Goal: Task Accomplishment & Management: Use online tool/utility

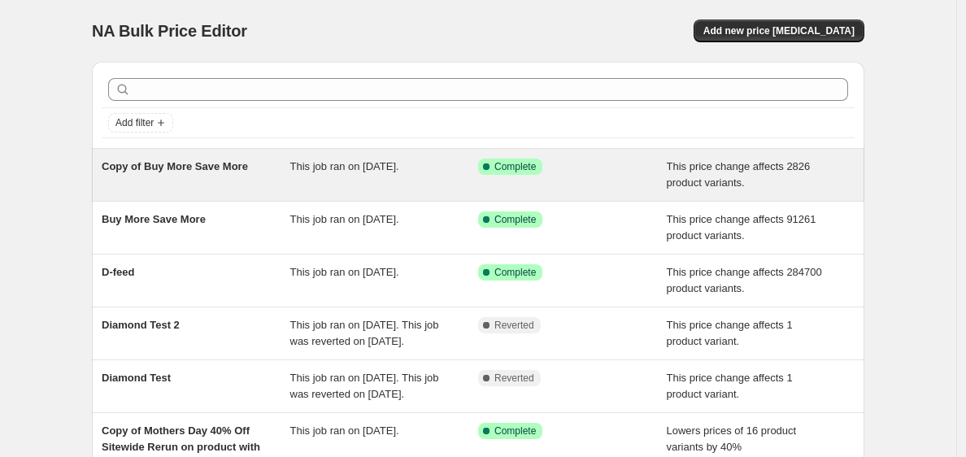
click at [276, 166] on div "Copy of Buy More Save More" at bounding box center [196, 175] width 189 height 33
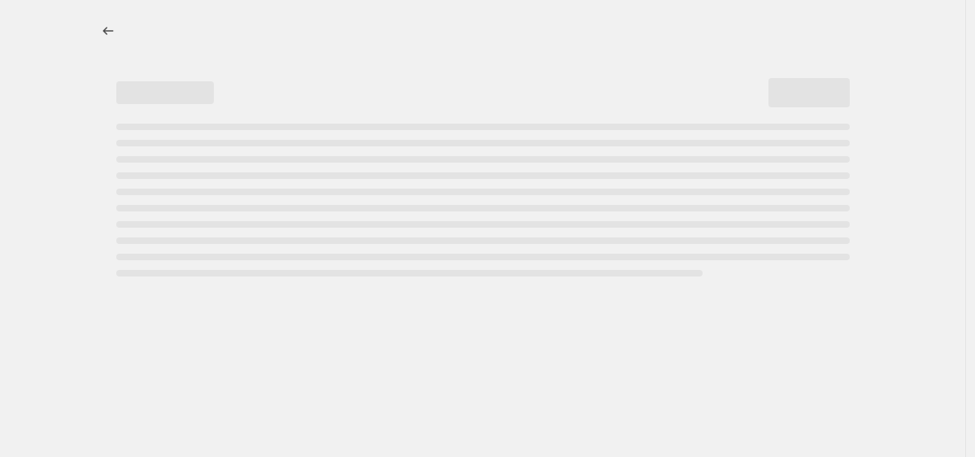
select select "ecap"
select select "no_change"
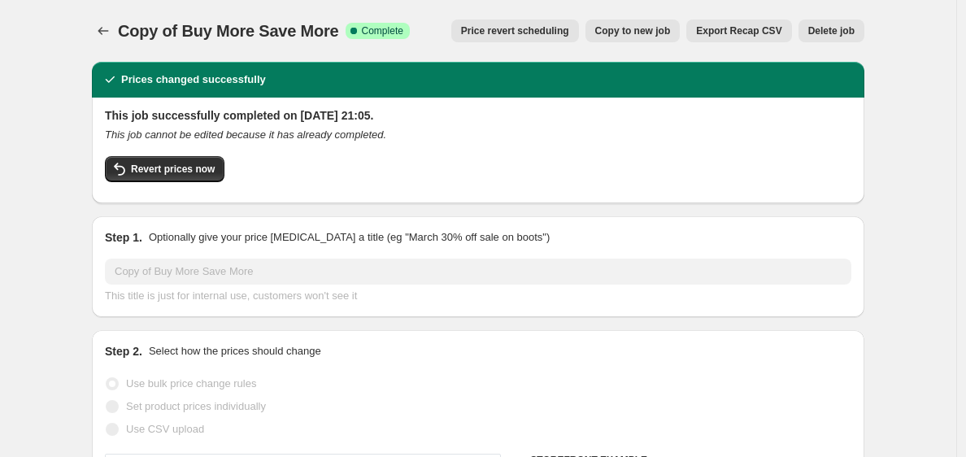
select select "tag"
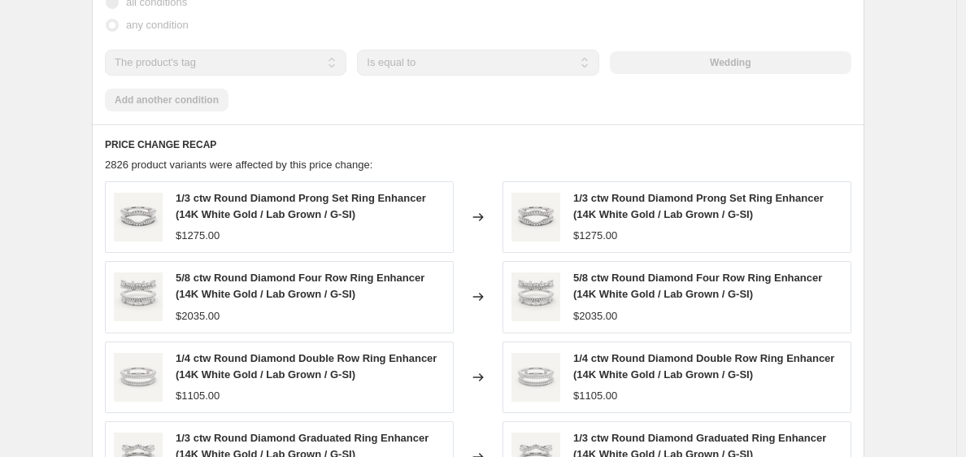
scroll to position [950, 0]
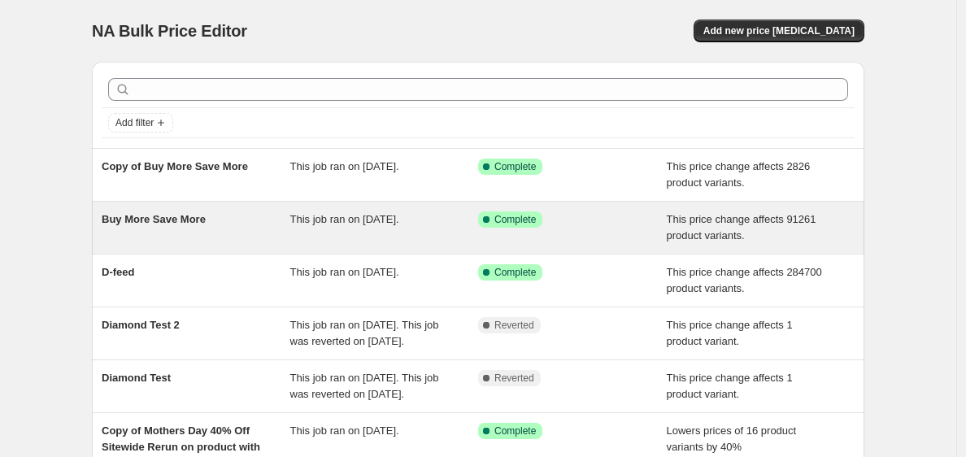
click at [147, 224] on span "Buy More Save More" at bounding box center [154, 219] width 104 height 12
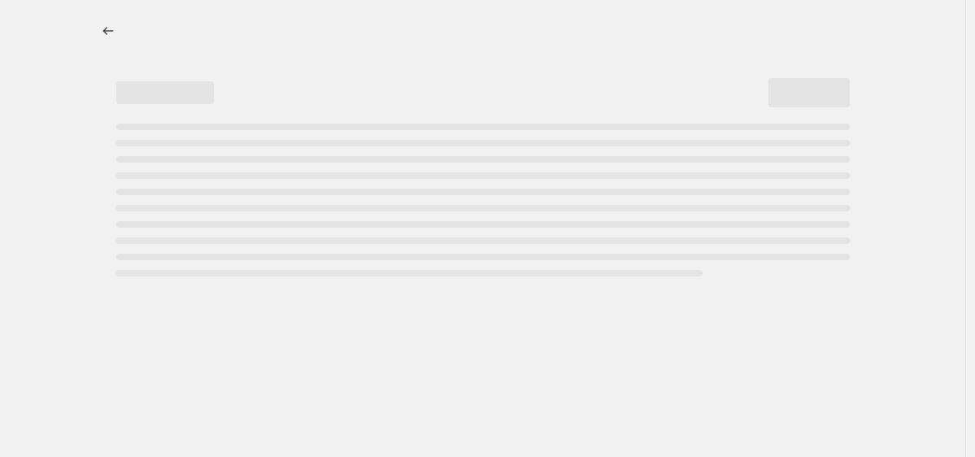
select select "ecap"
select select "no_change"
select select "tag"
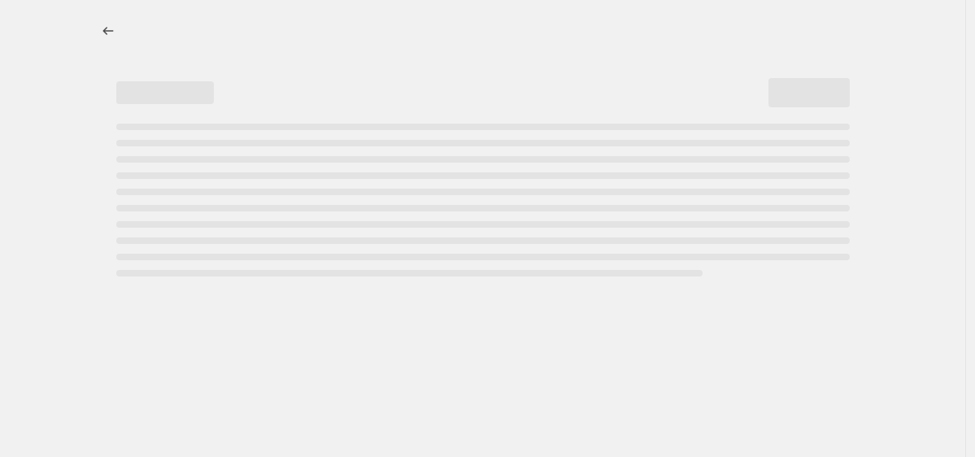
select select "tag"
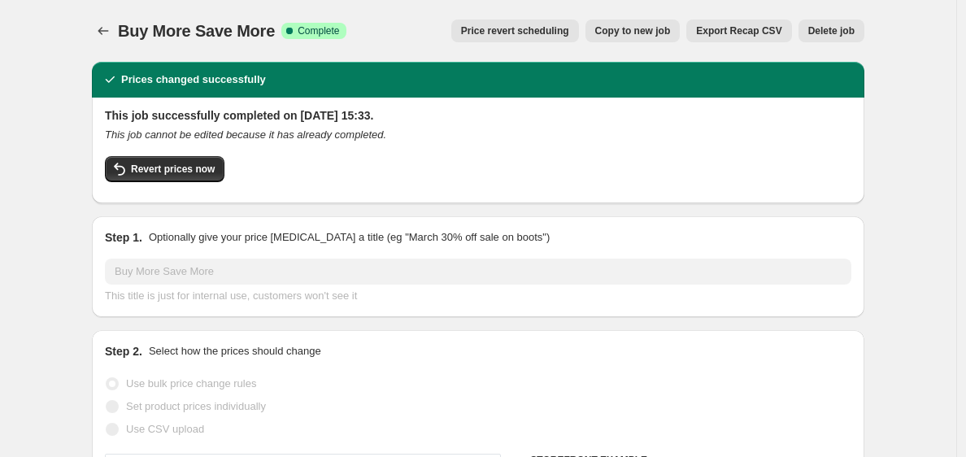
click at [650, 25] on span "Copy to new job" at bounding box center [633, 30] width 76 height 13
select select "ecap"
select select "no_change"
select select "tag"
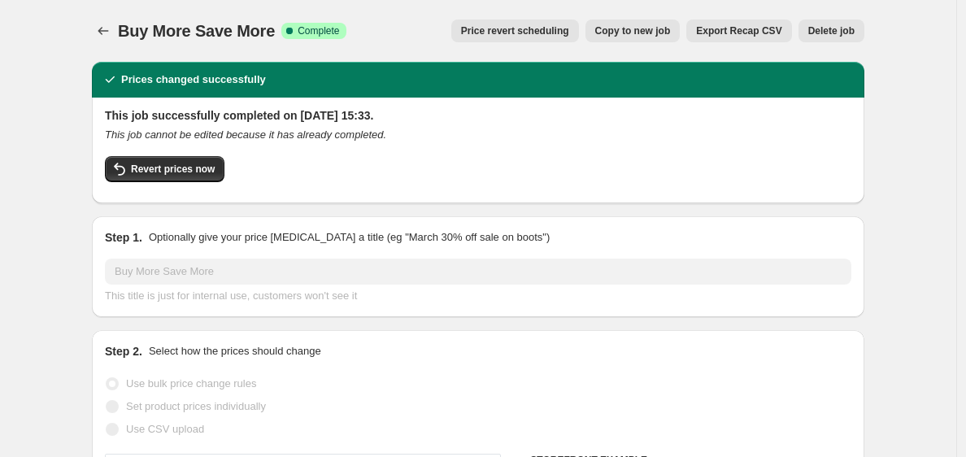
select select "tag"
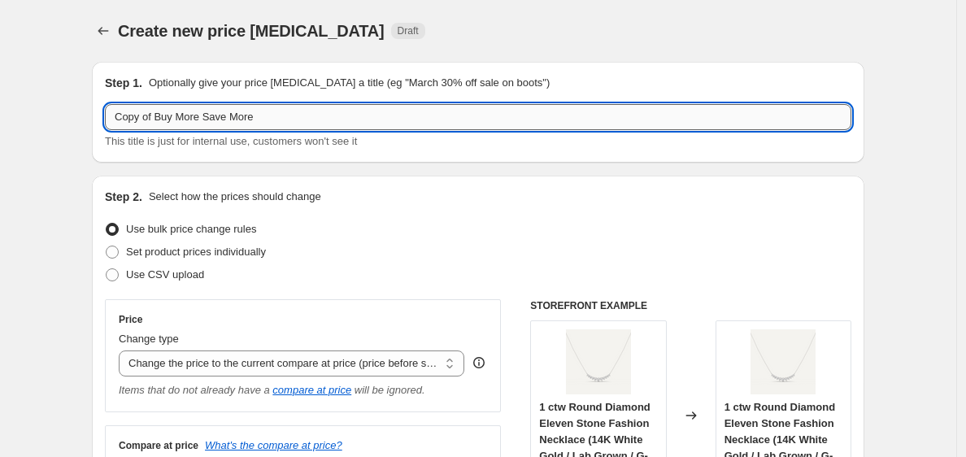
click at [216, 112] on input "Copy of Buy More Save More" at bounding box center [478, 117] width 747 height 26
drag, startPoint x: 298, startPoint y: 108, endPoint x: -56, endPoint y: 132, distance: 354.6
click at [0, 132] on html "Home Settings Plans Skip to content Create new price change job. This page is r…" at bounding box center [483, 228] width 966 height 457
type input "p"
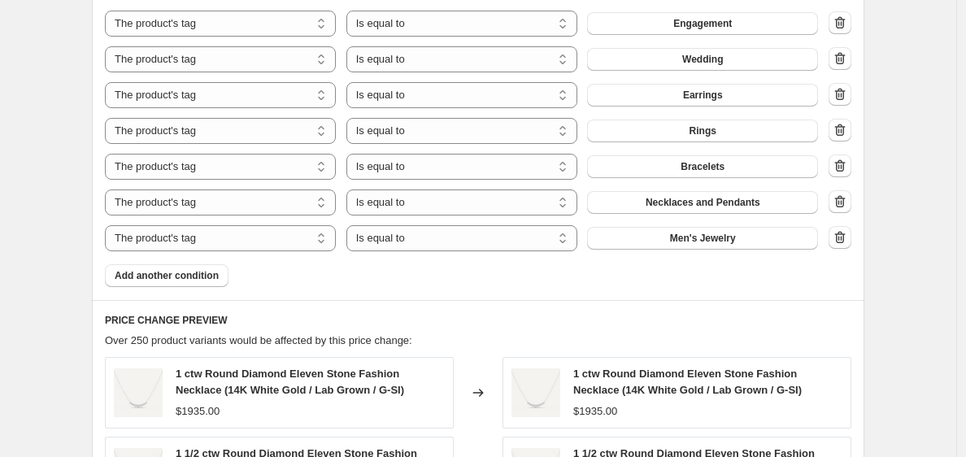
scroll to position [811, 0]
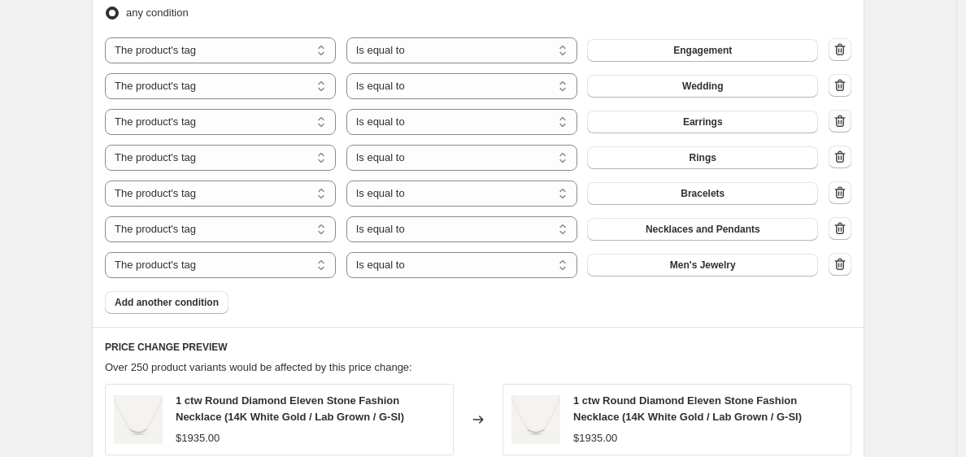
type input "Price Hike 10%"
click at [848, 119] on icon "button" at bounding box center [840, 121] width 16 height 16
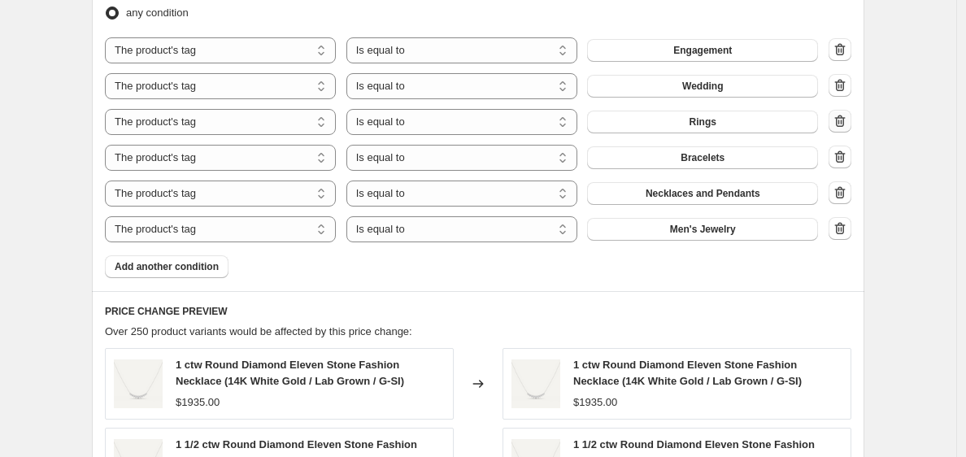
click at [848, 119] on icon "button" at bounding box center [840, 121] width 16 height 16
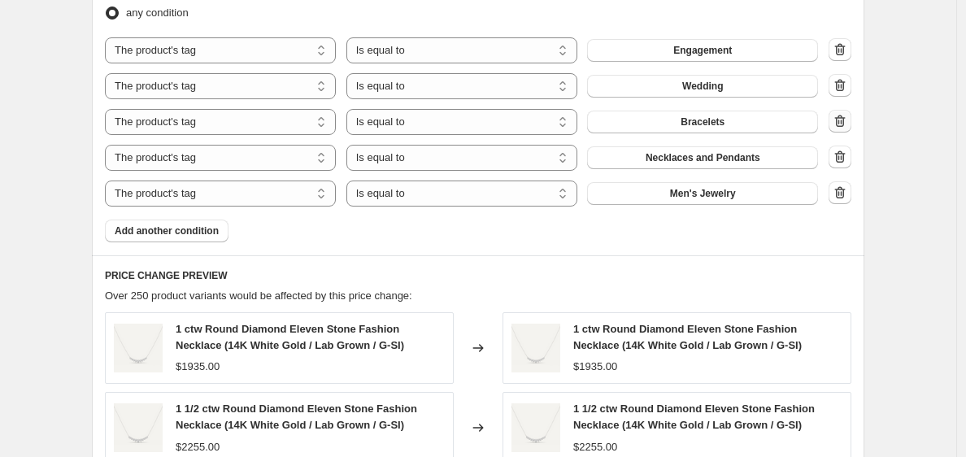
click at [848, 119] on icon "button" at bounding box center [840, 121] width 16 height 16
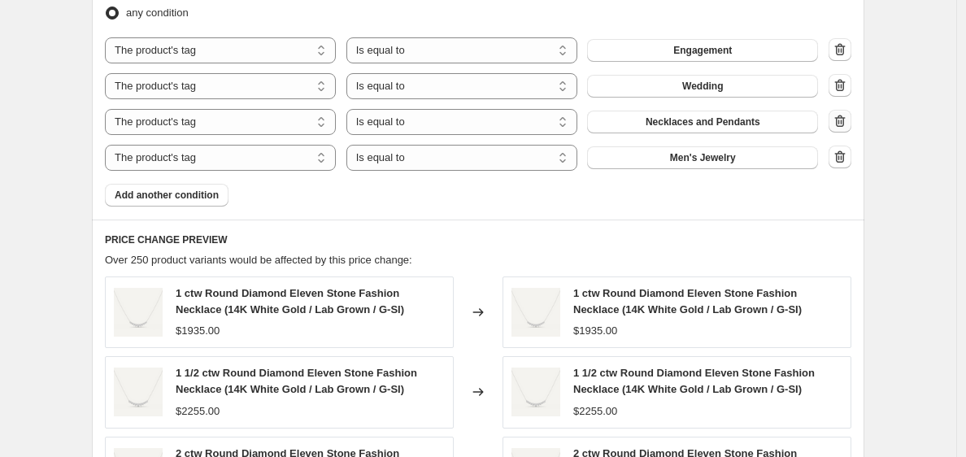
click at [848, 119] on icon "button" at bounding box center [840, 121] width 16 height 16
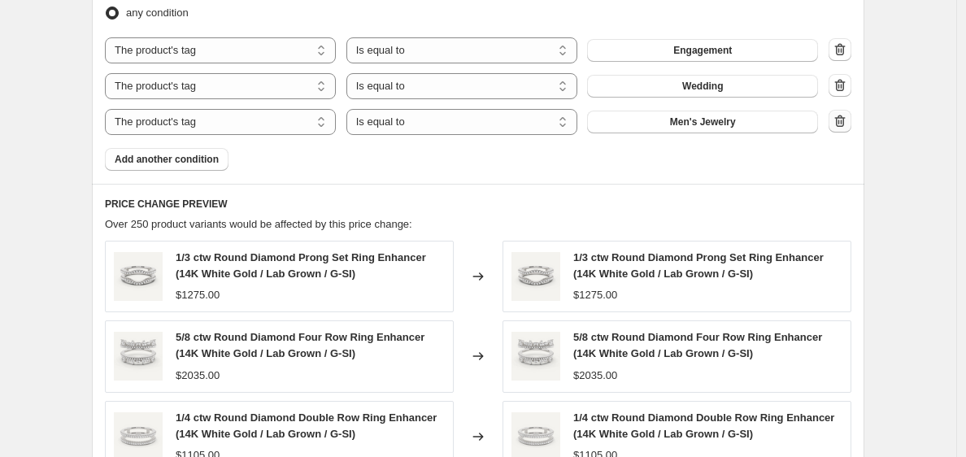
click at [848, 119] on icon "button" at bounding box center [840, 121] width 16 height 16
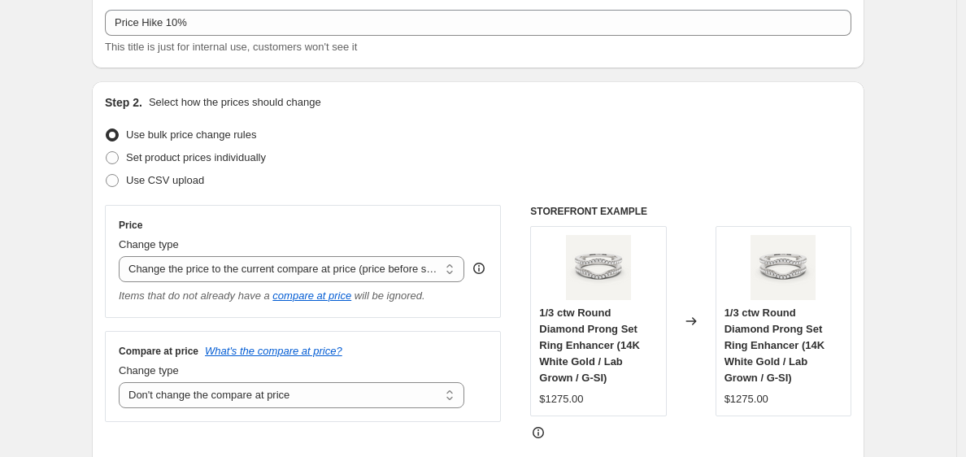
scroll to position [132, 0]
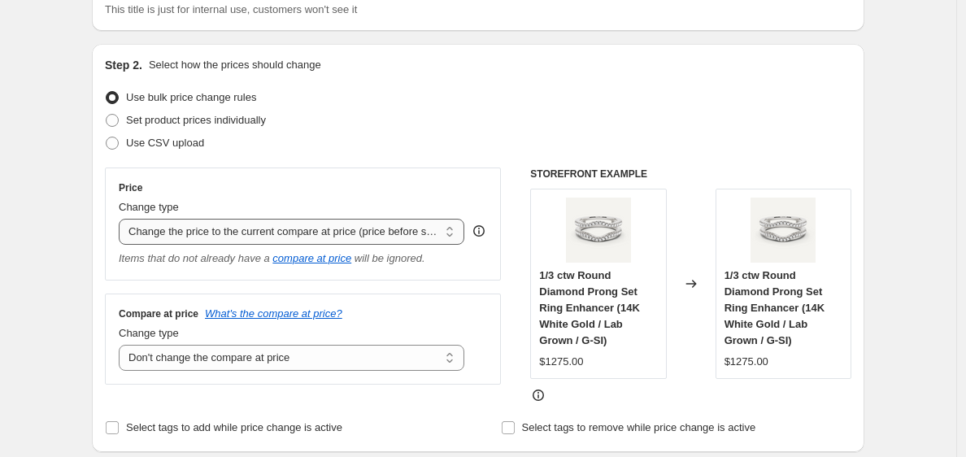
click at [246, 228] on select "Change the price to a certain amount Change the price by a certain amount Chang…" at bounding box center [292, 232] width 346 height 26
select select "percentage"
click at [123, 219] on select "Change the price to a certain amount Change the price by a certain amount Chang…" at bounding box center [292, 232] width 346 height 26
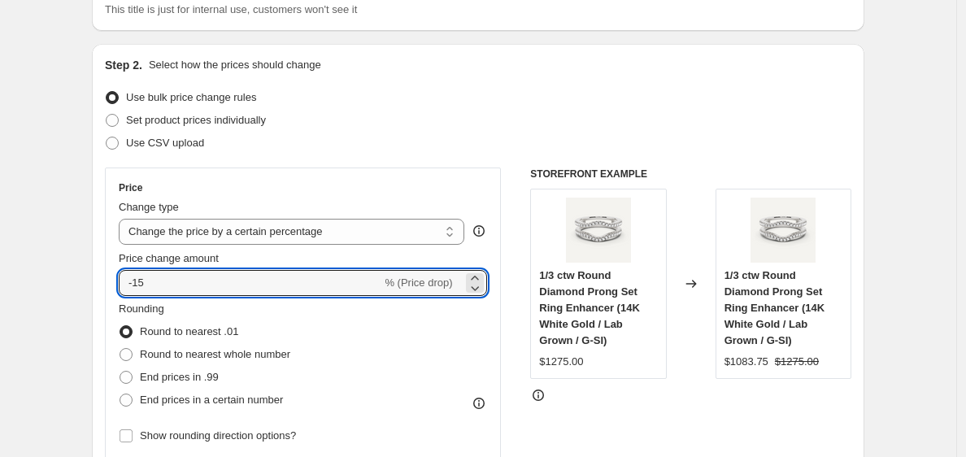
drag, startPoint x: 221, startPoint y: 283, endPoint x: 11, endPoint y: 283, distance: 209.8
type input "0"
type input "10"
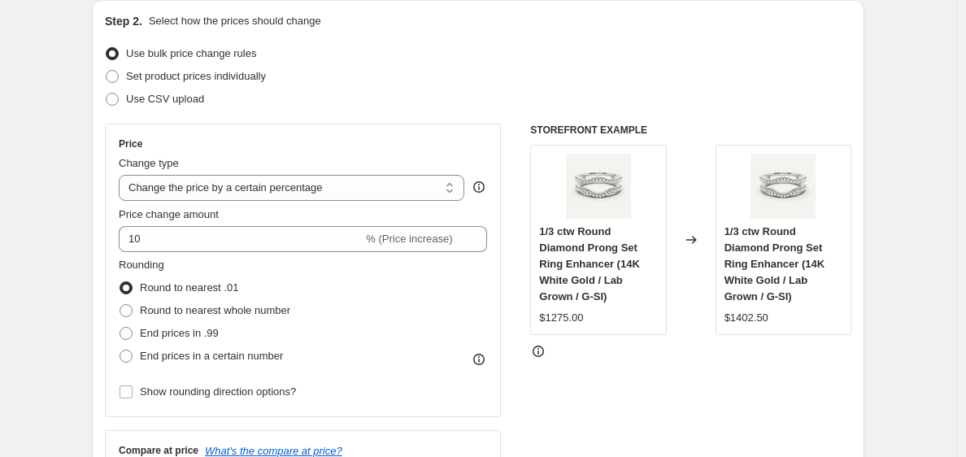
scroll to position [188, 0]
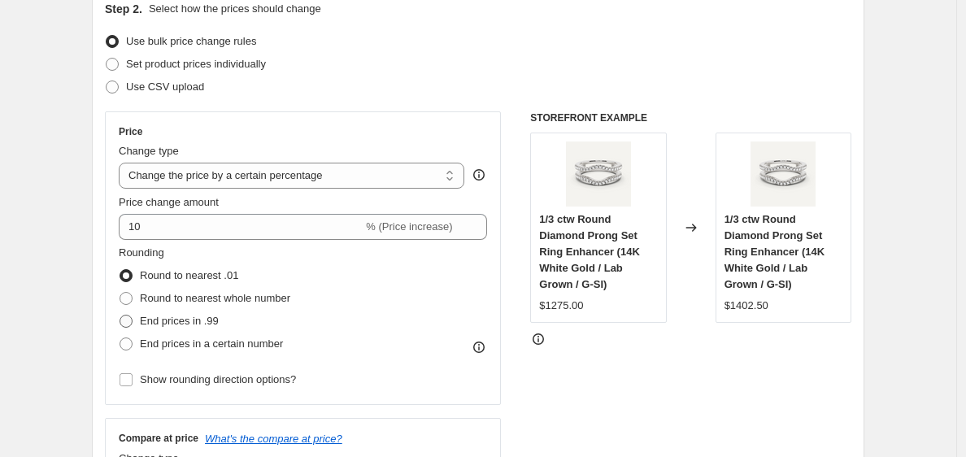
click at [133, 319] on span at bounding box center [126, 321] width 13 height 13
click at [120, 316] on input "End prices in .99" at bounding box center [120, 315] width 1 height 1
radio input "true"
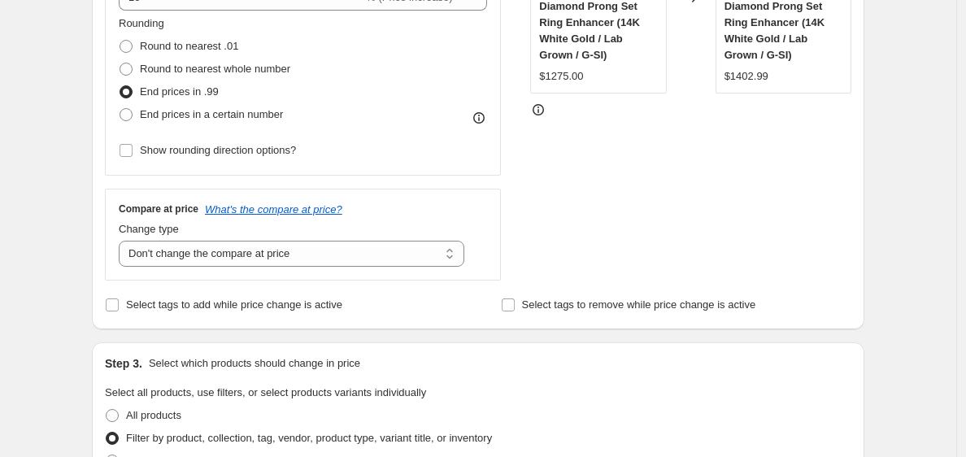
scroll to position [419, 0]
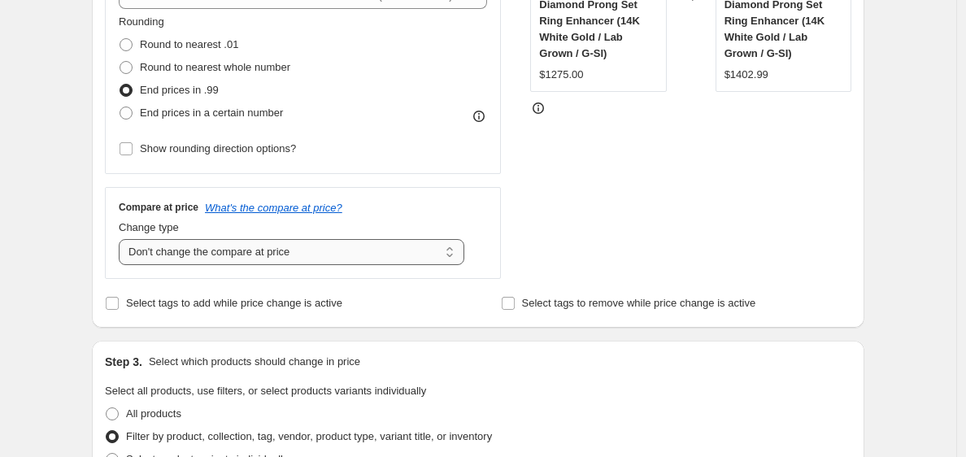
click at [190, 262] on select "Change the compare at price to the current price (sale) Change the compare at p…" at bounding box center [292, 252] width 346 height 26
click at [123, 239] on select "Change the compare at price to the current price (sale) Change the compare at p…" at bounding box center [292, 252] width 346 height 26
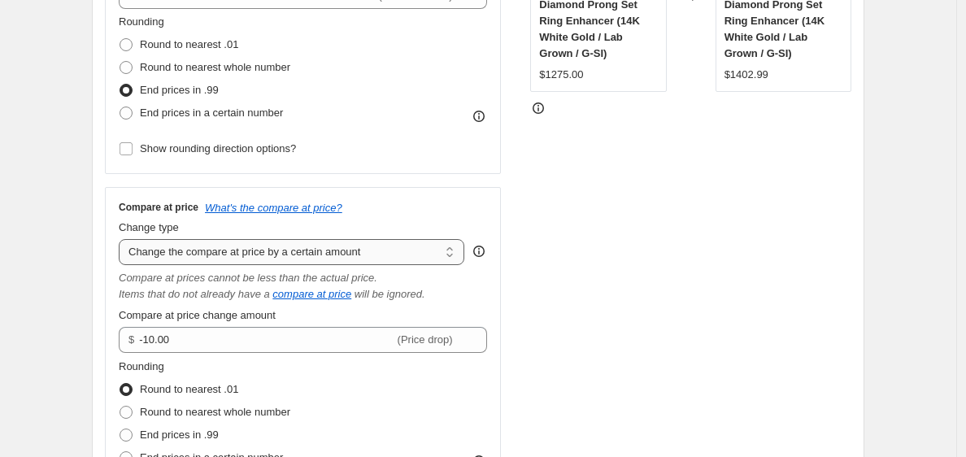
click at [264, 251] on select "Change the compare at price to the current price (sale) Change the compare at p…" at bounding box center [292, 252] width 346 height 26
select select "percentage"
click at [123, 239] on select "Change the compare at price to the current price (sale) Change the compare at p…" at bounding box center [292, 252] width 346 height 26
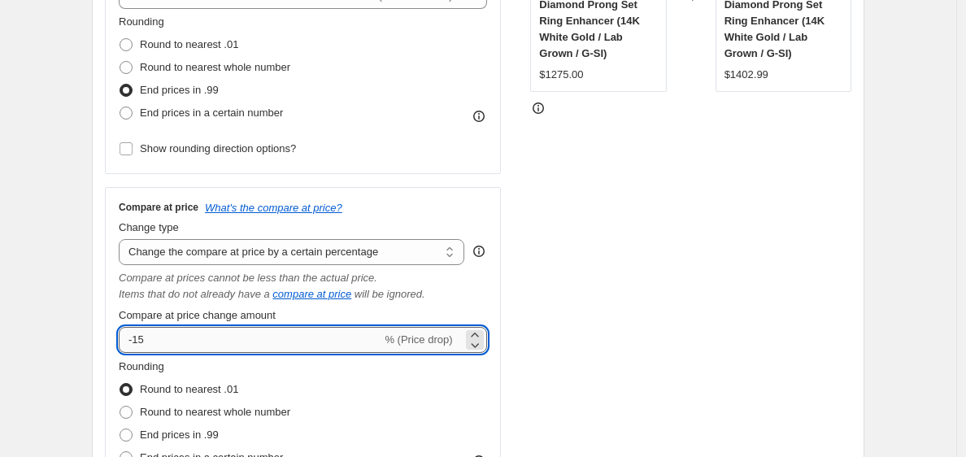
click at [213, 338] on input "-15" at bounding box center [250, 340] width 263 height 26
type input "-1"
type input "10"
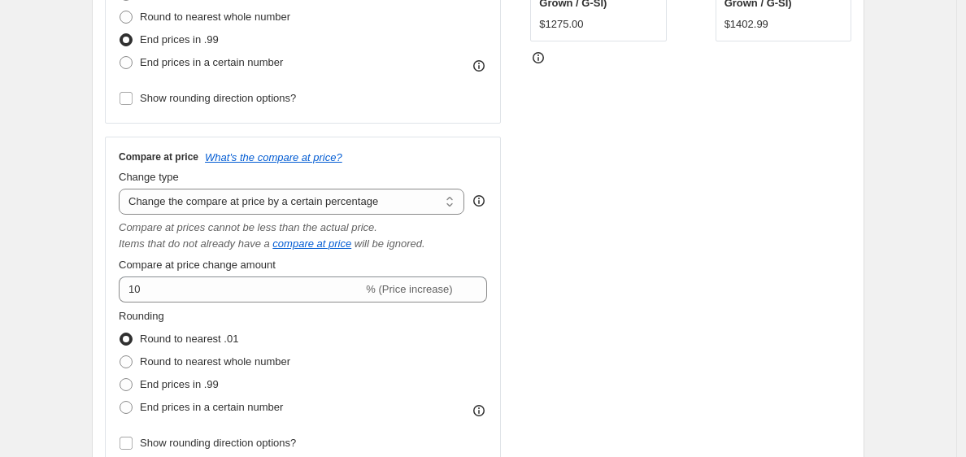
scroll to position [590, 0]
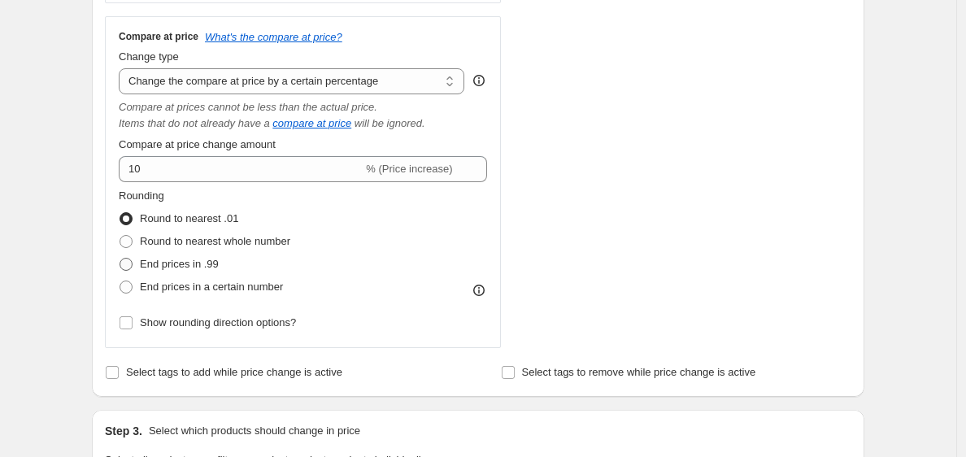
click at [132, 268] on span at bounding box center [126, 264] width 13 height 13
click at [120, 259] on input "End prices in .99" at bounding box center [120, 258] width 1 height 1
radio input "true"
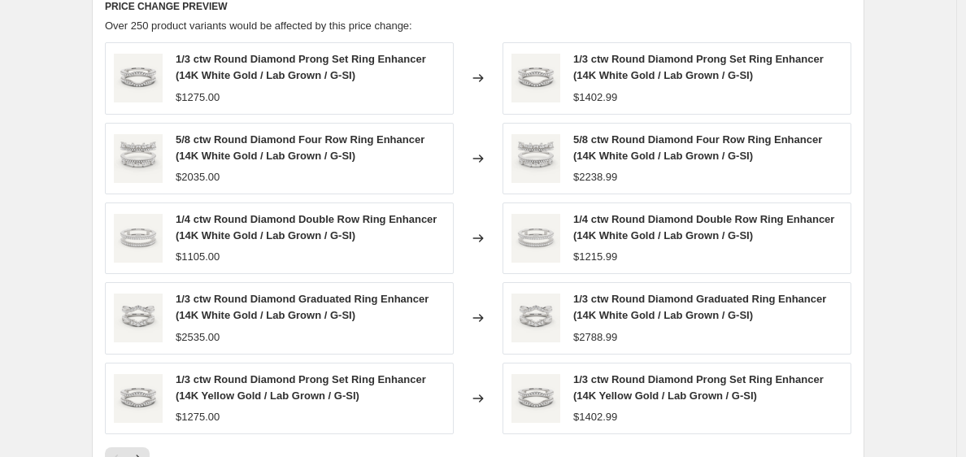
scroll to position [1654, 0]
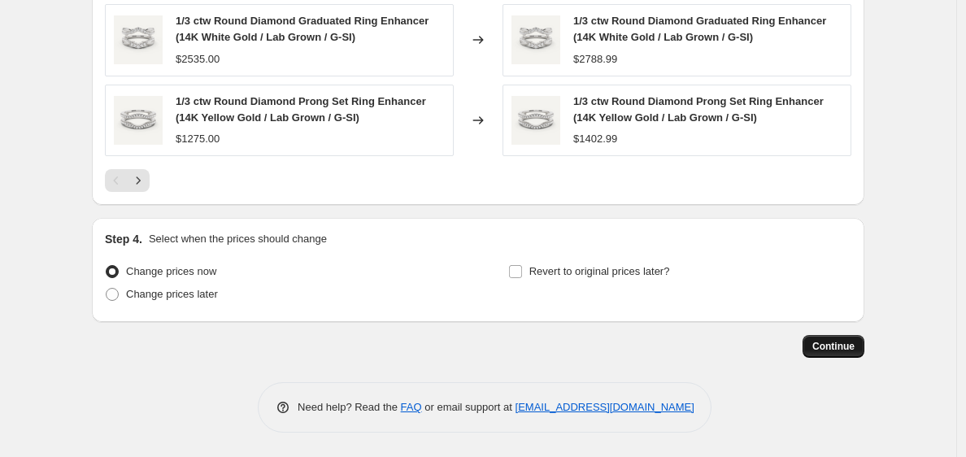
click at [861, 343] on button "Continue" at bounding box center [834, 346] width 62 height 23
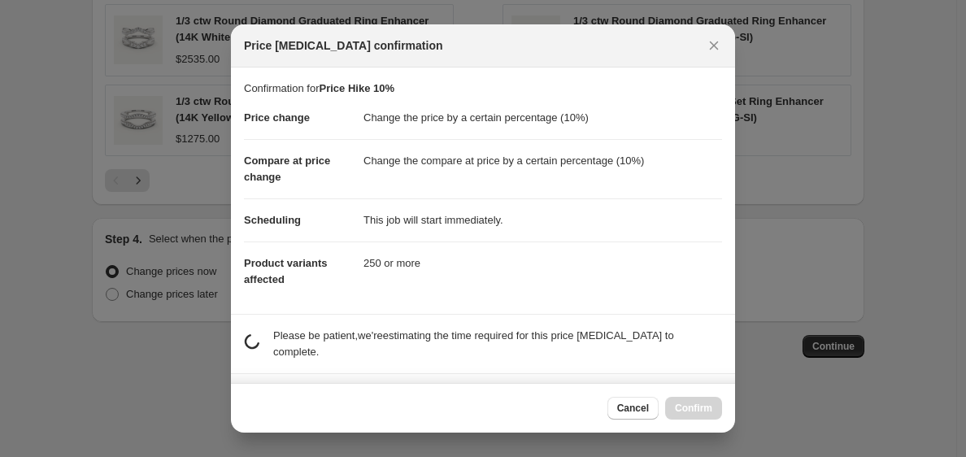
scroll to position [94, 0]
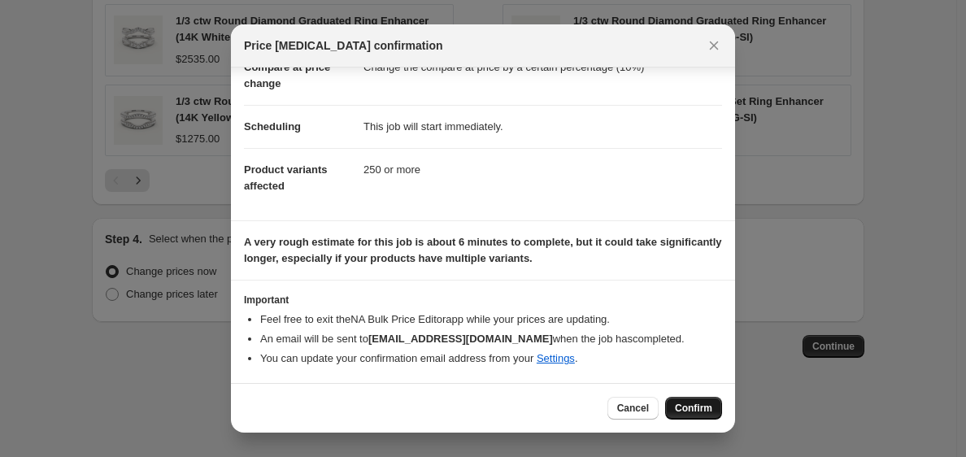
click at [704, 412] on span "Confirm" at bounding box center [693, 408] width 37 height 13
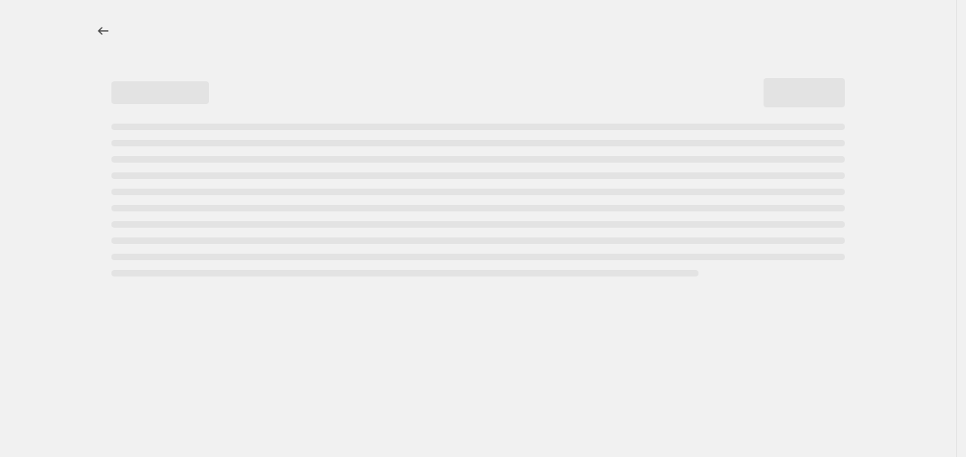
select select "percentage"
select select "tag"
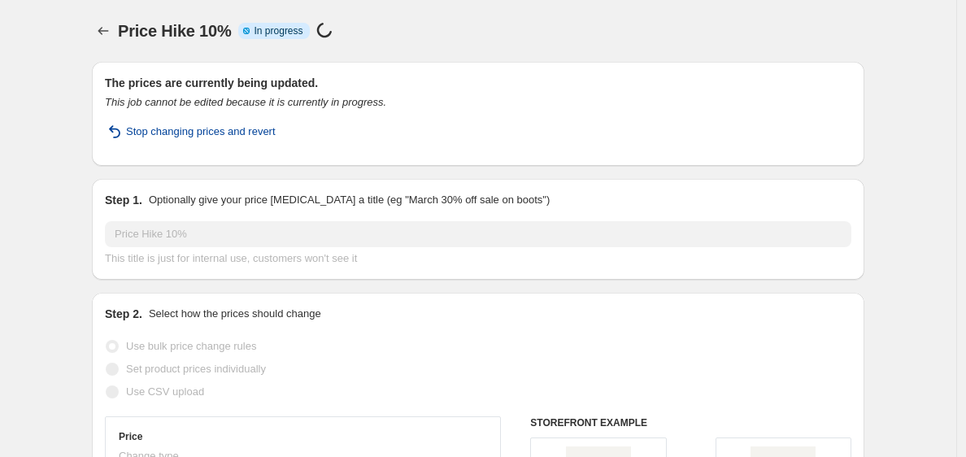
click at [276, 127] on span "Stop changing prices and revert" at bounding box center [201, 132] width 150 height 16
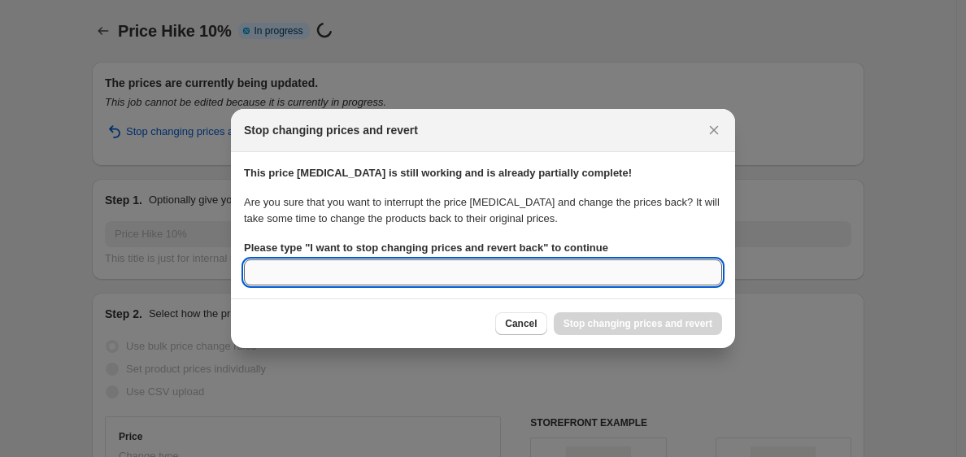
click at [431, 267] on input "Please type " I want to stop changing prices and revert back " to continue" at bounding box center [483, 272] width 478 height 26
click at [589, 251] on b "Please type " I want to stop changing prices and revert back " to continue" at bounding box center [426, 248] width 364 height 12
click at [589, 259] on input "not what i want" at bounding box center [483, 272] width 478 height 26
click at [565, 274] on input "not what i want" at bounding box center [483, 272] width 478 height 26
type input "n"
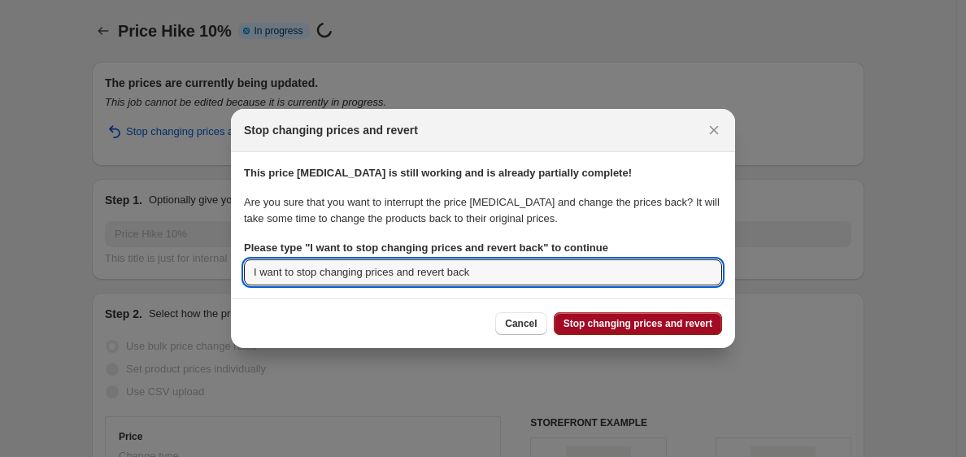
type input "I want to stop changing prices and revert back"
click at [655, 327] on span "Stop changing prices and revert" at bounding box center [638, 323] width 149 height 13
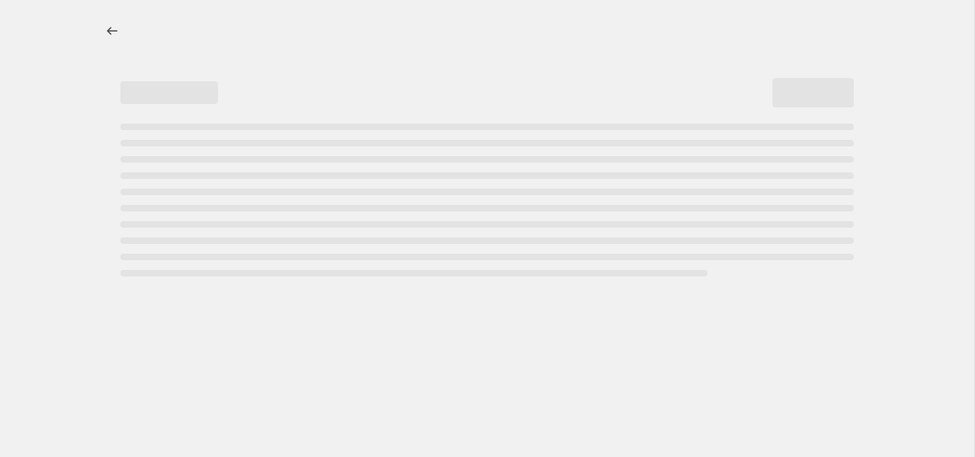
select select "percentage"
select select "tag"
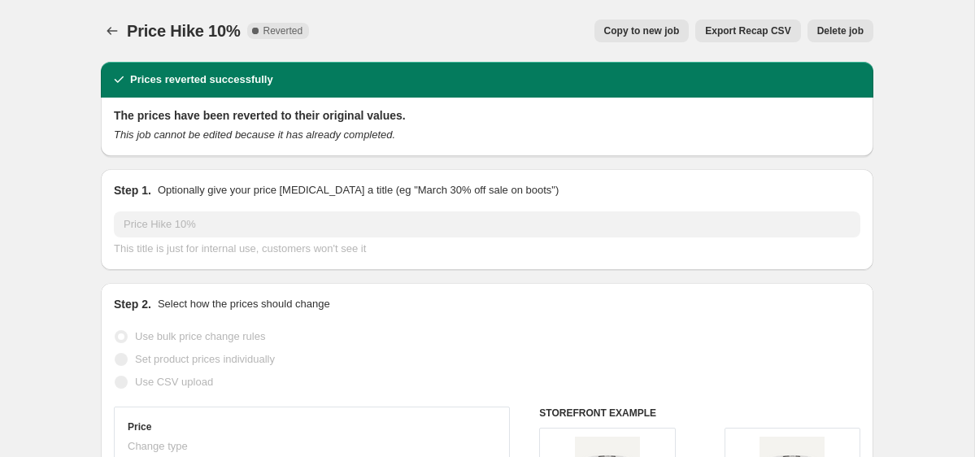
click at [648, 29] on span "Copy to new job" at bounding box center [642, 30] width 76 height 13
select select "percentage"
select select "tag"
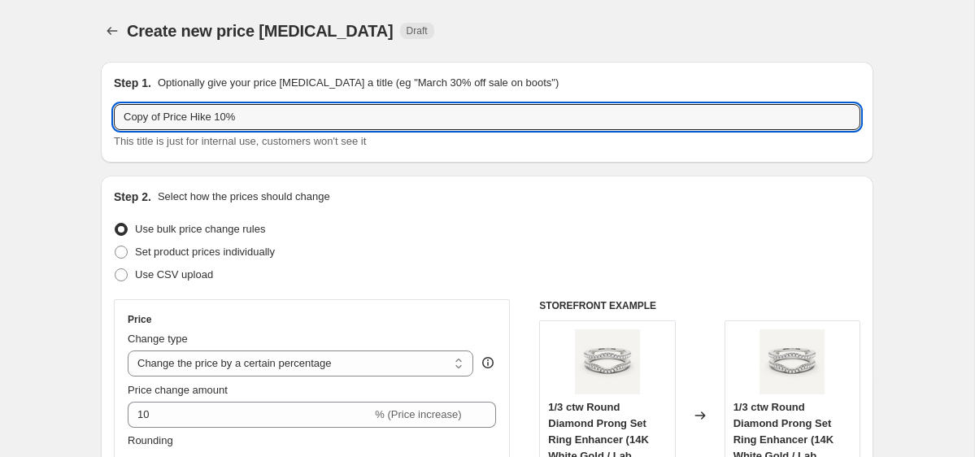
drag, startPoint x: 162, startPoint y: 115, endPoint x: -46, endPoint y: 115, distance: 208.2
click at [0, 115] on html "Home Settings Plans Skip to content Create new price change job. This page is r…" at bounding box center [487, 228] width 975 height 457
click at [271, 107] on input "Price Hike 10%" at bounding box center [487, 117] width 747 height 26
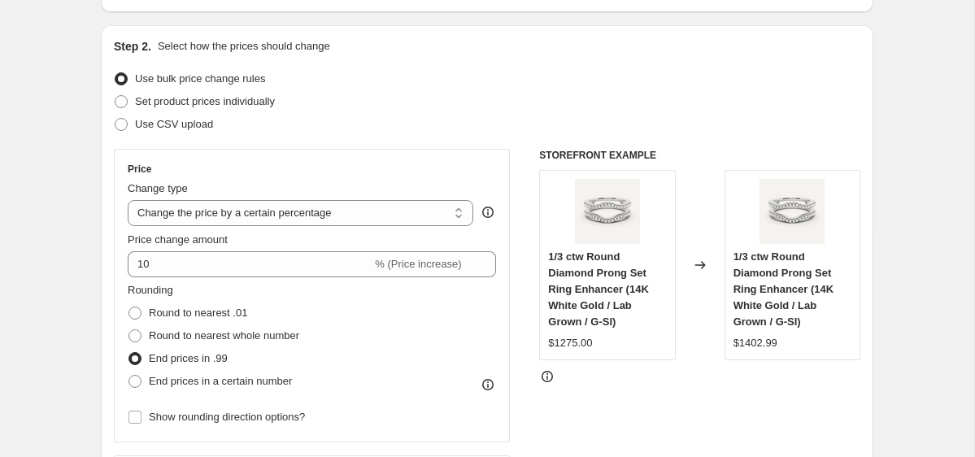
scroll to position [255, 0]
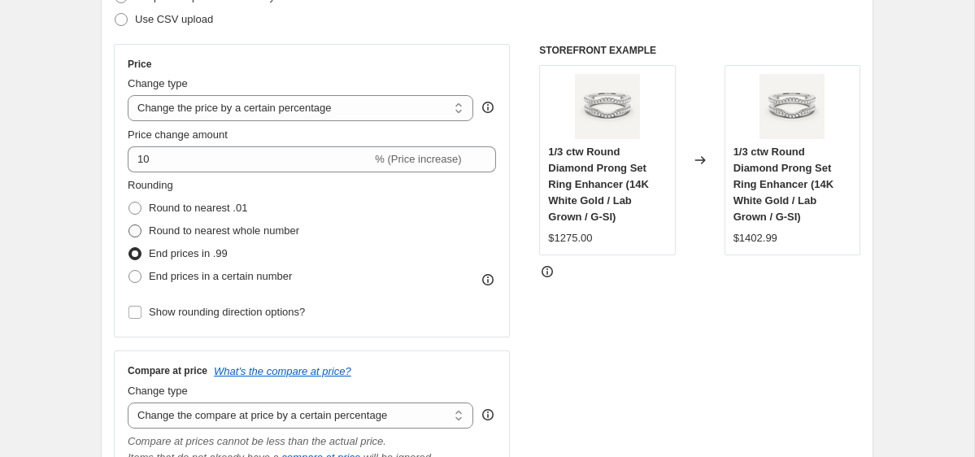
type input "Gold Price Hike 10%"
click at [246, 228] on span "Round to nearest whole number" at bounding box center [224, 230] width 150 height 12
click at [129, 225] on input "Round to nearest whole number" at bounding box center [129, 224] width 1 height 1
radio input "true"
click at [286, 273] on span "End prices in a certain number" at bounding box center [220, 276] width 143 height 12
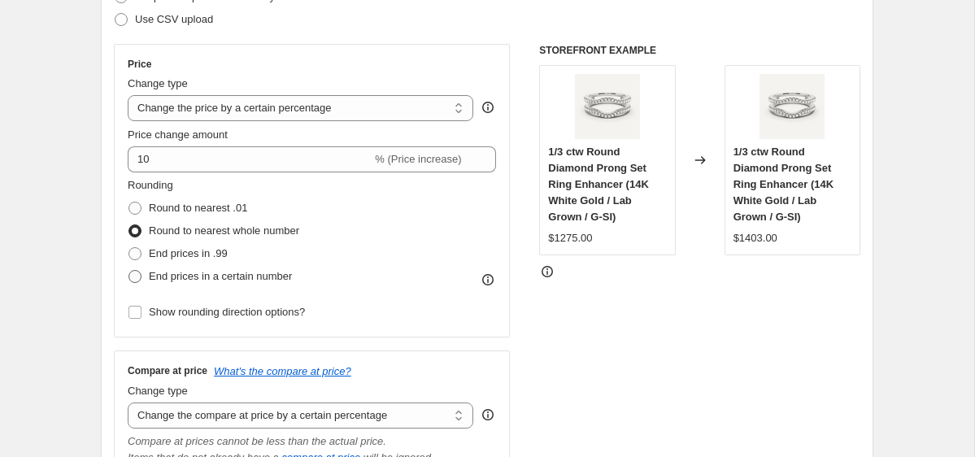
click at [129, 271] on input "End prices in a certain number" at bounding box center [129, 270] width 1 height 1
radio input "true"
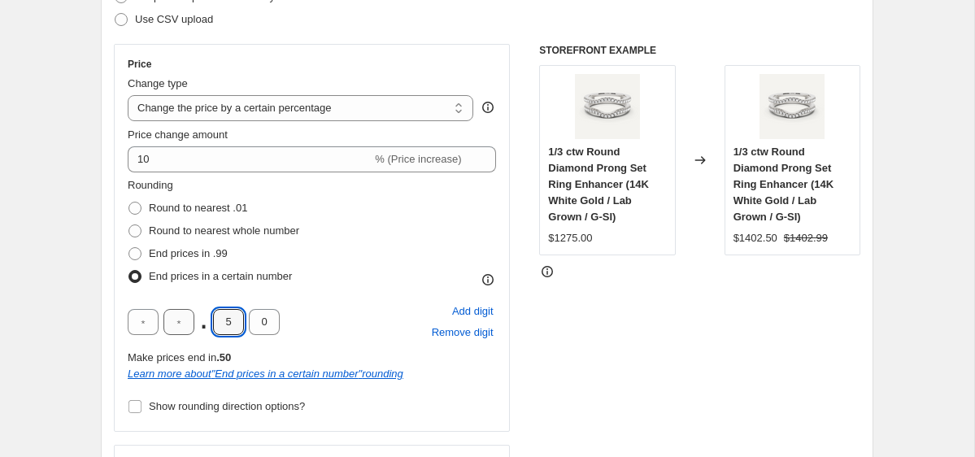
drag, startPoint x: 236, startPoint y: 324, endPoint x: 190, endPoint y: 324, distance: 46.4
click at [190, 324] on div ". 5 0" at bounding box center [204, 322] width 152 height 26
type input "0"
click at [184, 320] on input "text" at bounding box center [178, 322] width 31 height 26
type input "9"
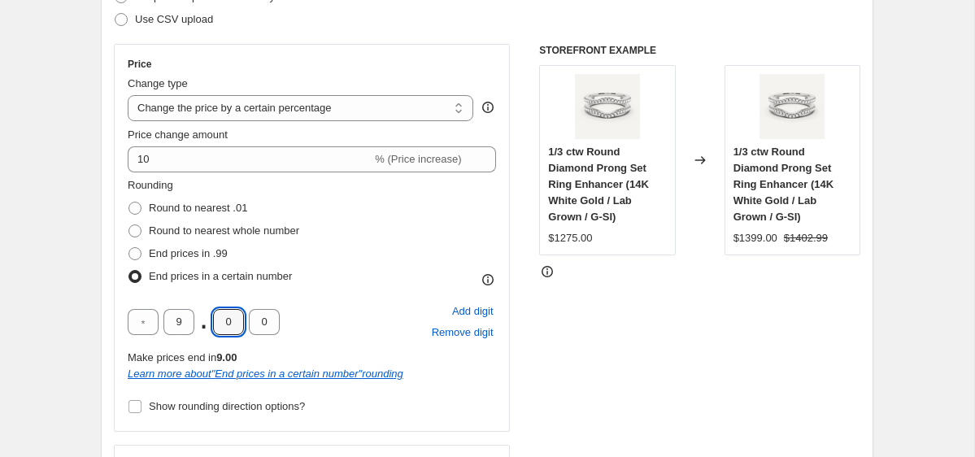
click at [342, 303] on div "9 . 0 0 Add digit Remove digit" at bounding box center [312, 322] width 368 height 42
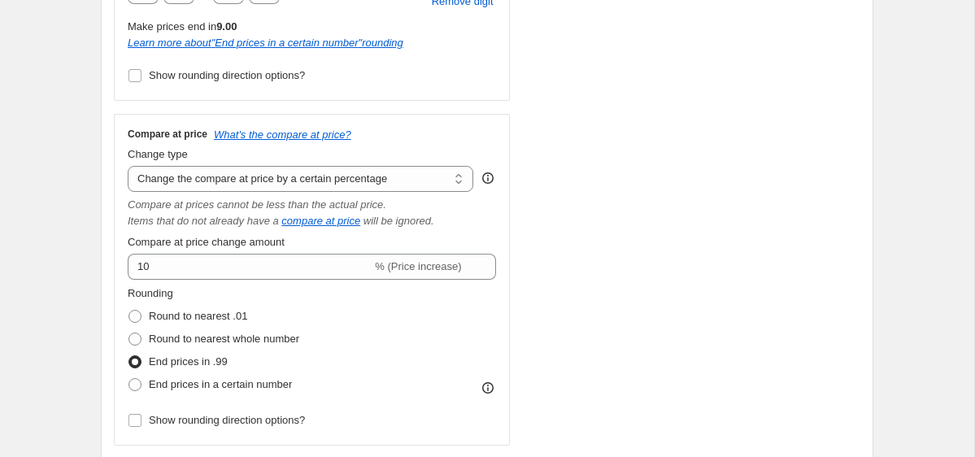
scroll to position [630, 0]
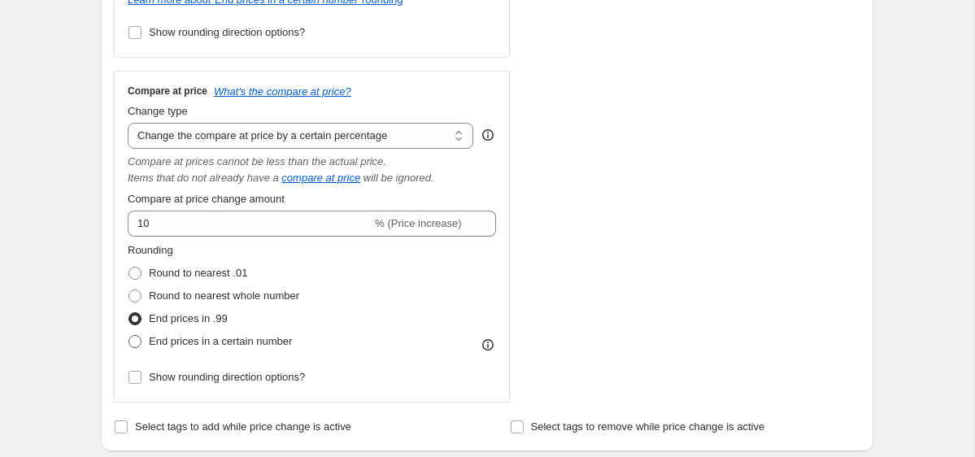
click at [264, 340] on span "End prices in a certain number" at bounding box center [220, 341] width 143 height 12
click at [129, 336] on input "End prices in a certain number" at bounding box center [129, 335] width 1 height 1
radio input "true"
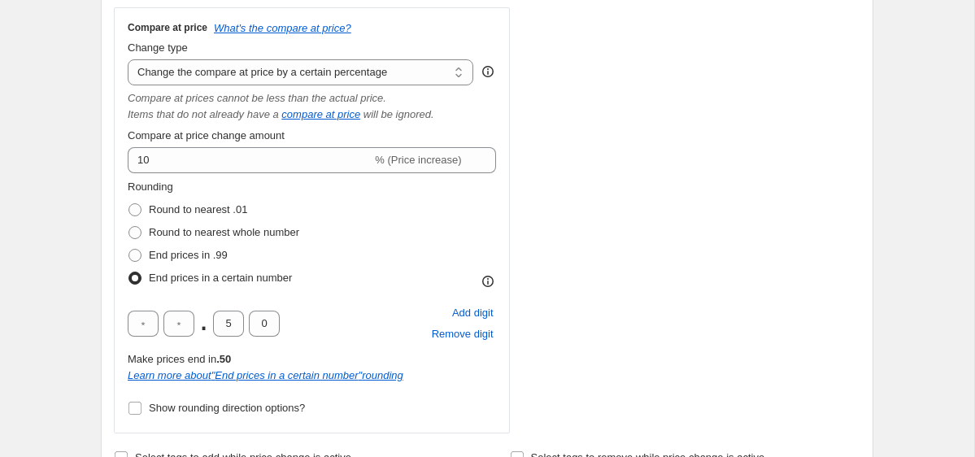
scroll to position [707, 0]
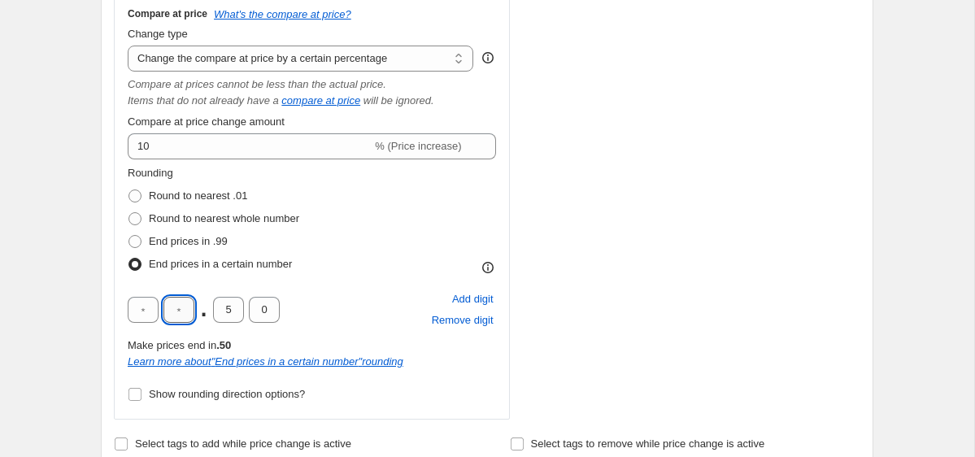
click at [187, 316] on input "text" at bounding box center [178, 310] width 31 height 26
type input "9"
type input "0"
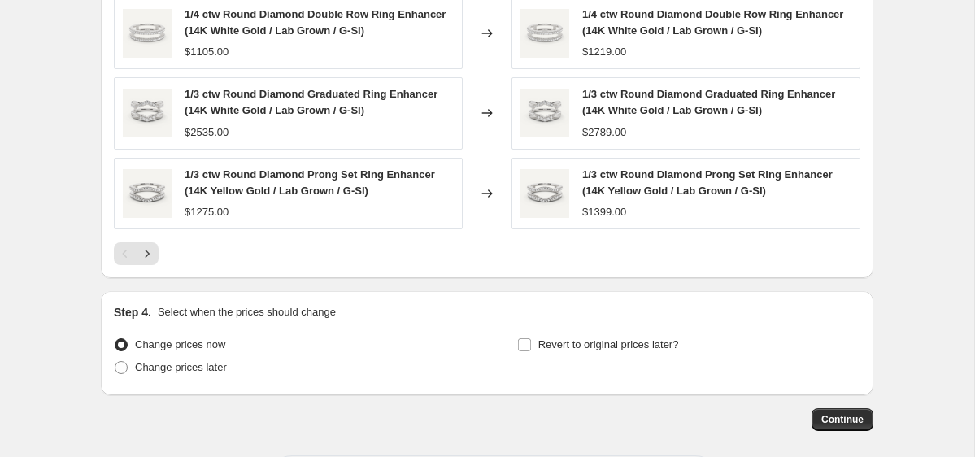
scroll to position [1842, 0]
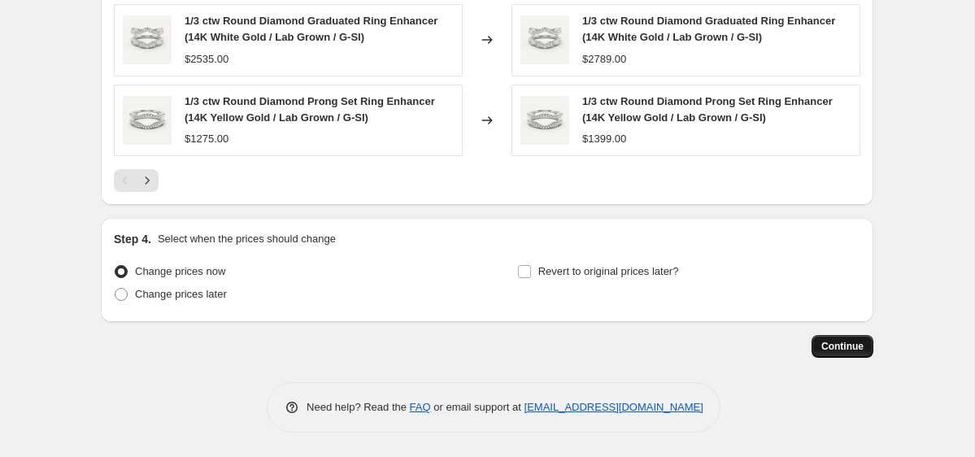
click at [855, 348] on span "Continue" at bounding box center [842, 346] width 42 height 13
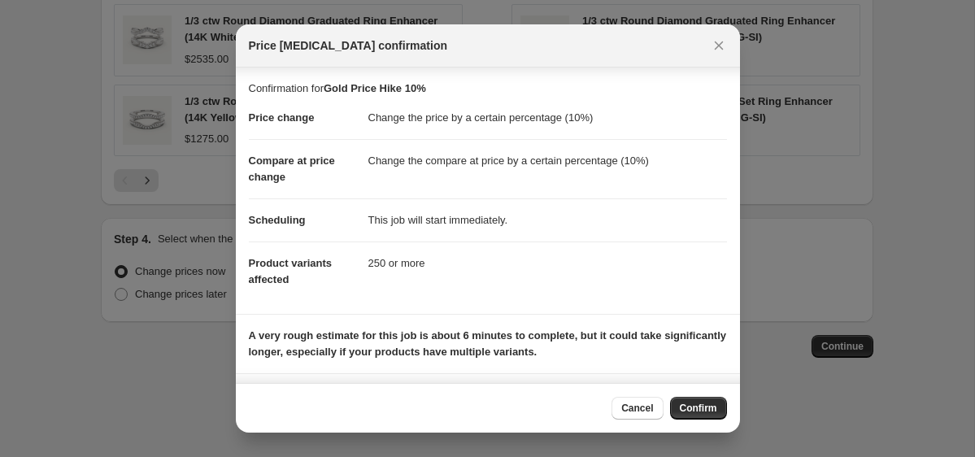
scroll to position [94, 0]
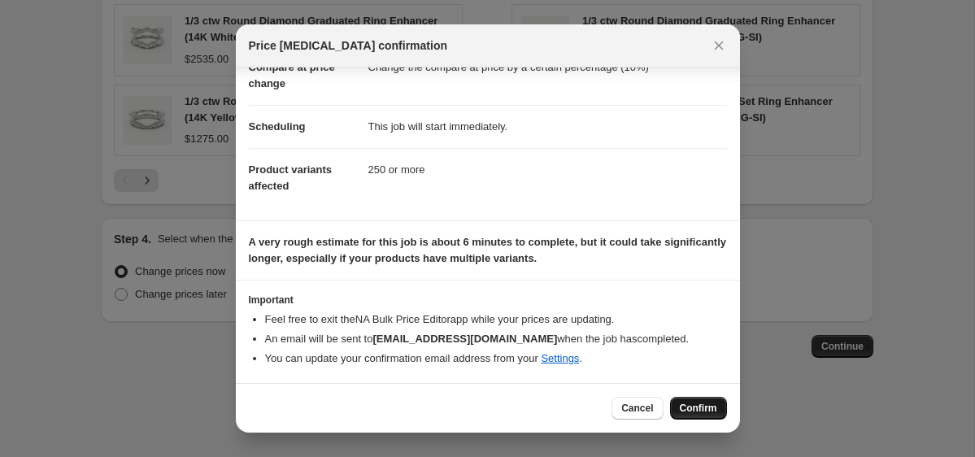
click at [682, 407] on span "Confirm" at bounding box center [698, 408] width 37 height 13
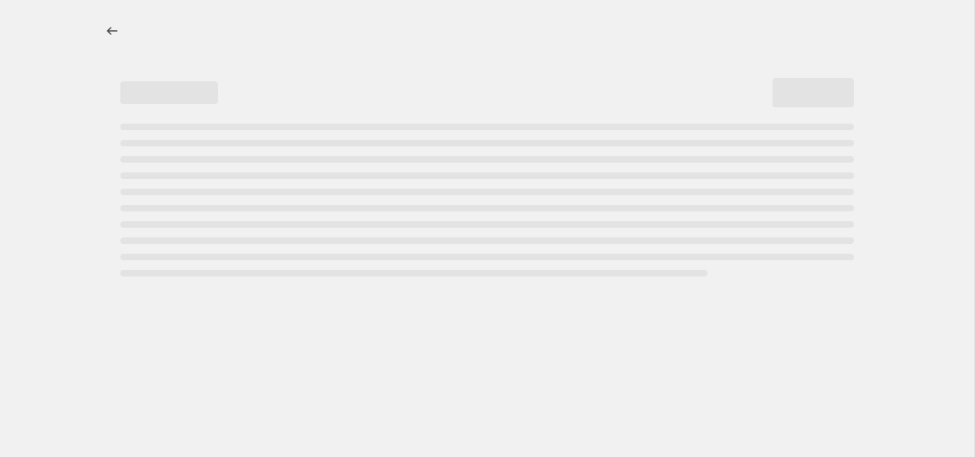
select select "percentage"
select select "tag"
select select "percentage"
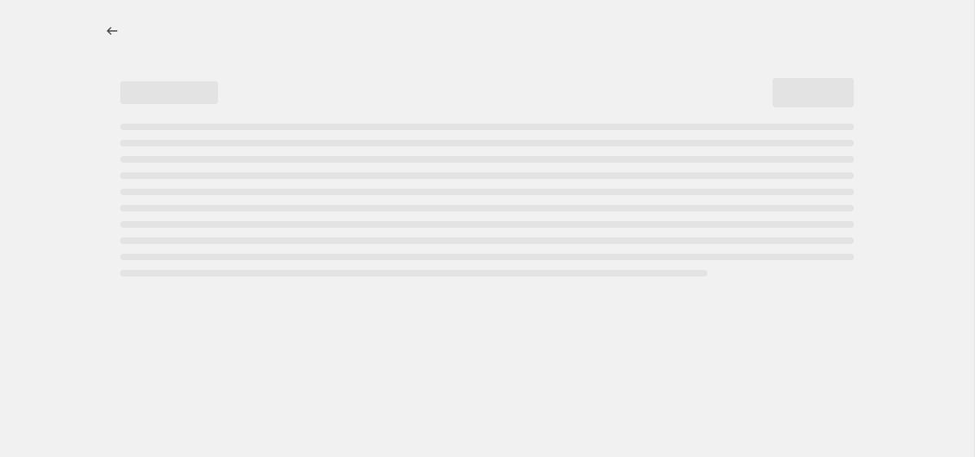
select select "percentage"
select select "tag"
